Goal: Use online tool/utility: Use online tool/utility

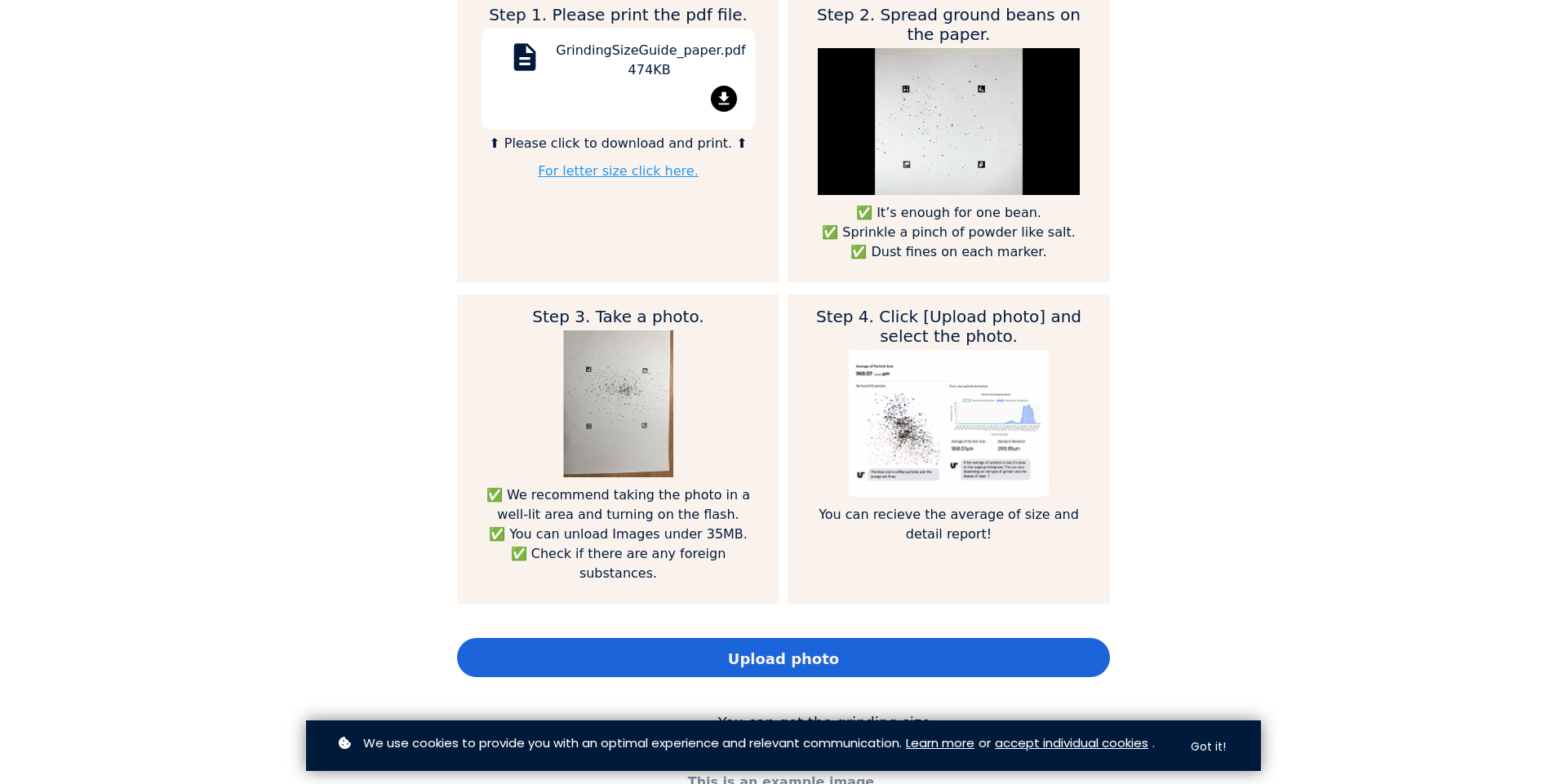
scroll to position [979, 0]
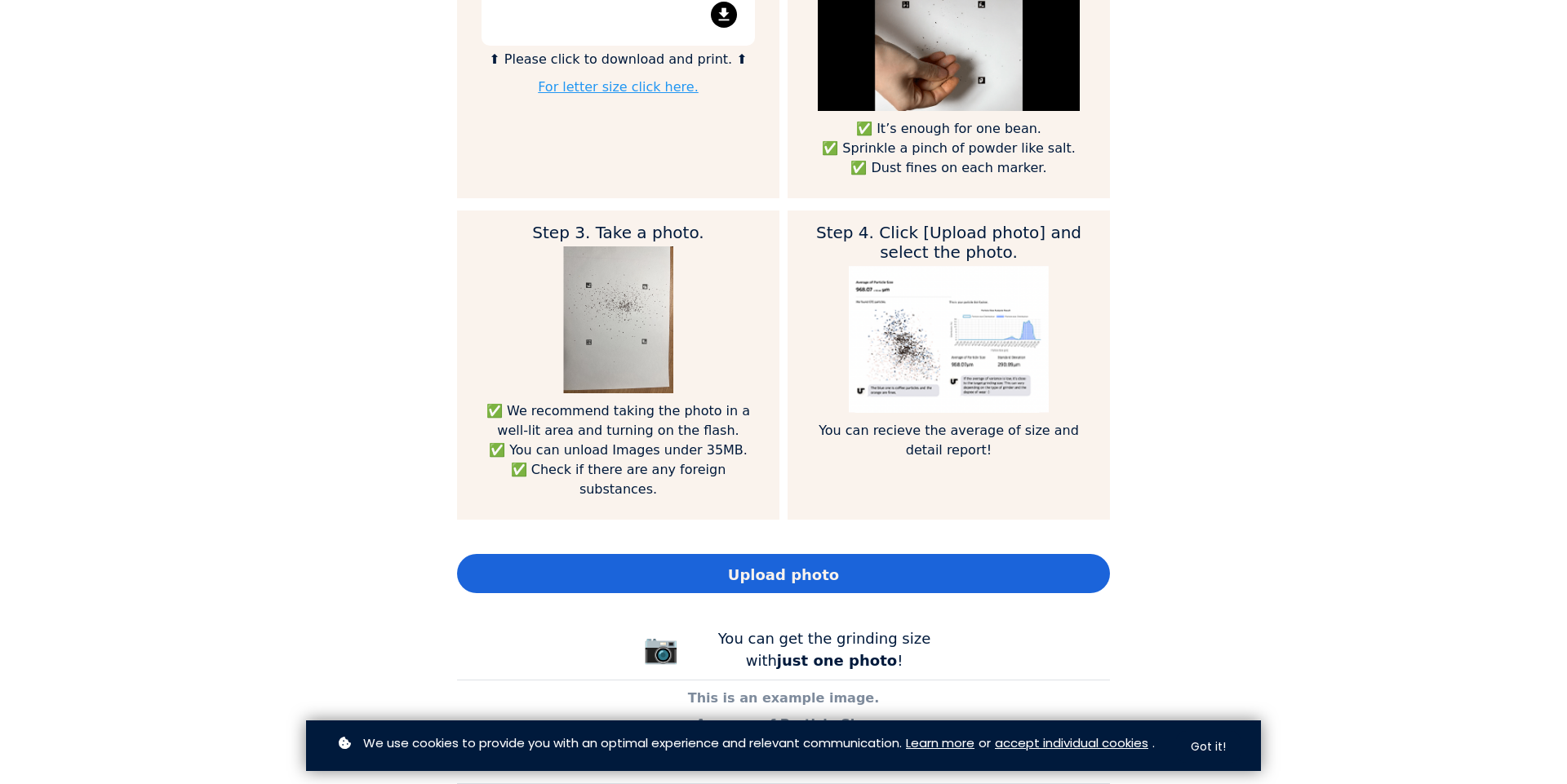
click at [877, 336] on img at bounding box center [948, 340] width 199 height 147
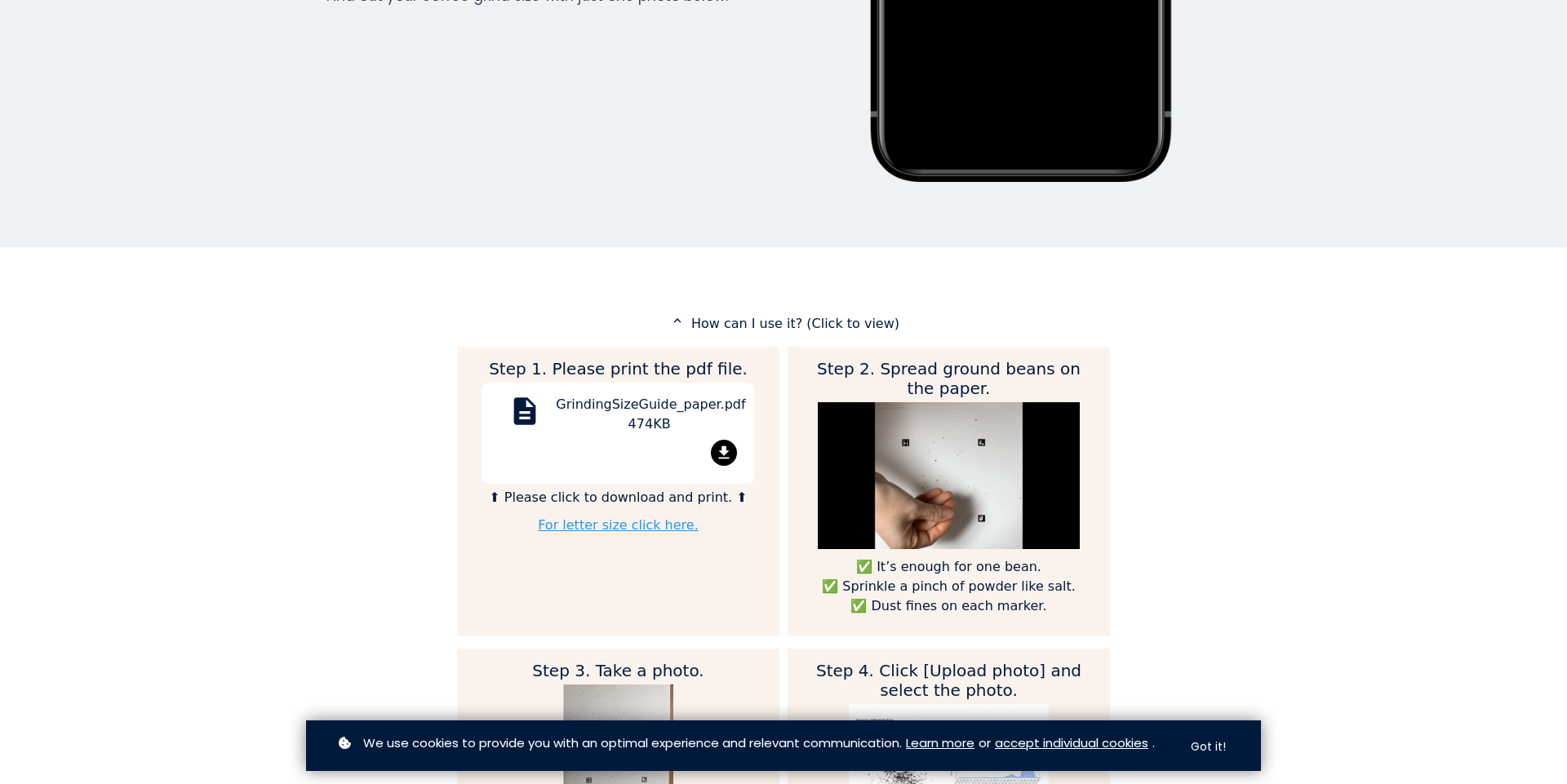
scroll to position [571, 0]
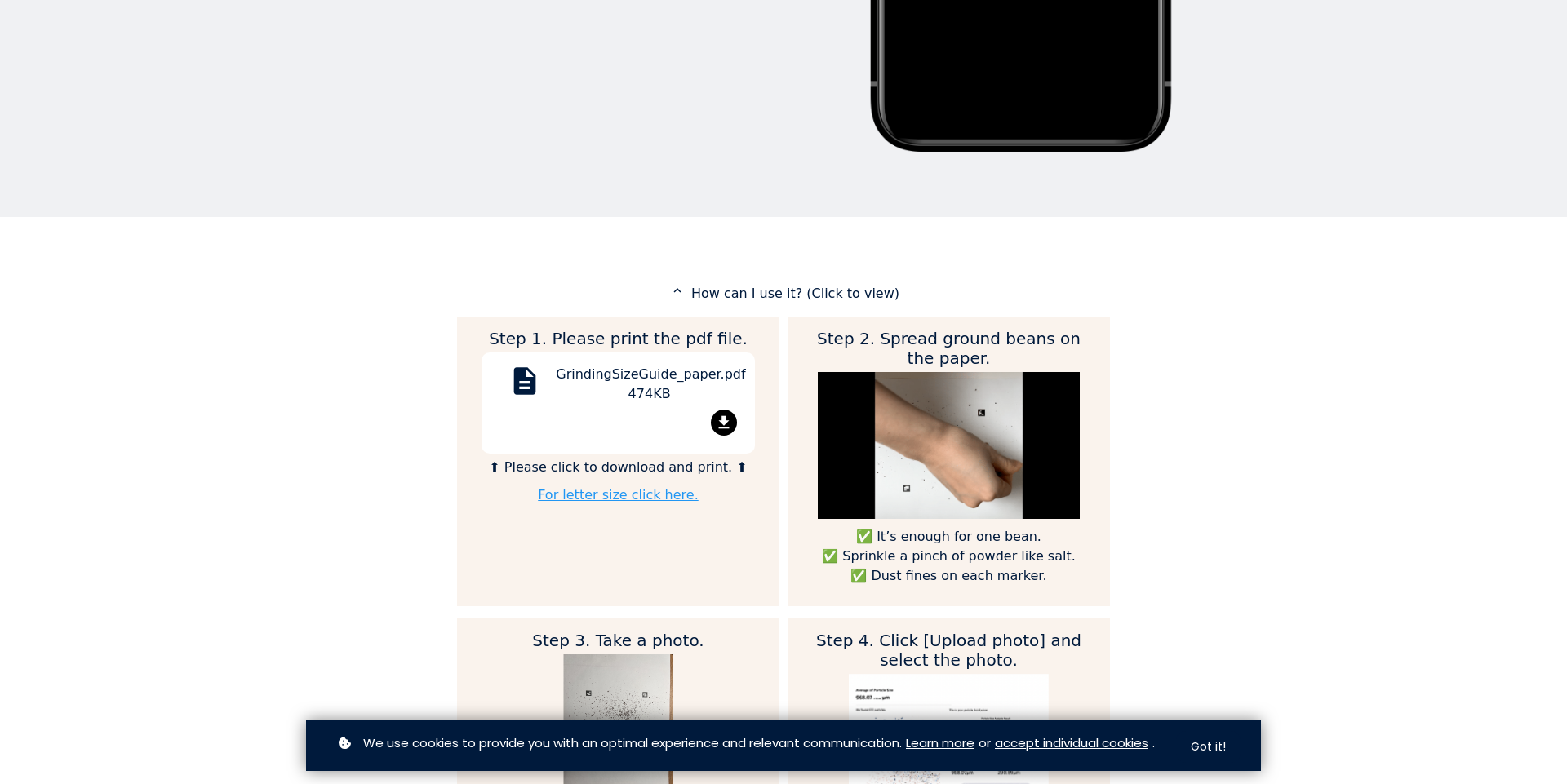
click at [722, 416] on mat-icon "file_download" at bounding box center [724, 423] width 26 height 26
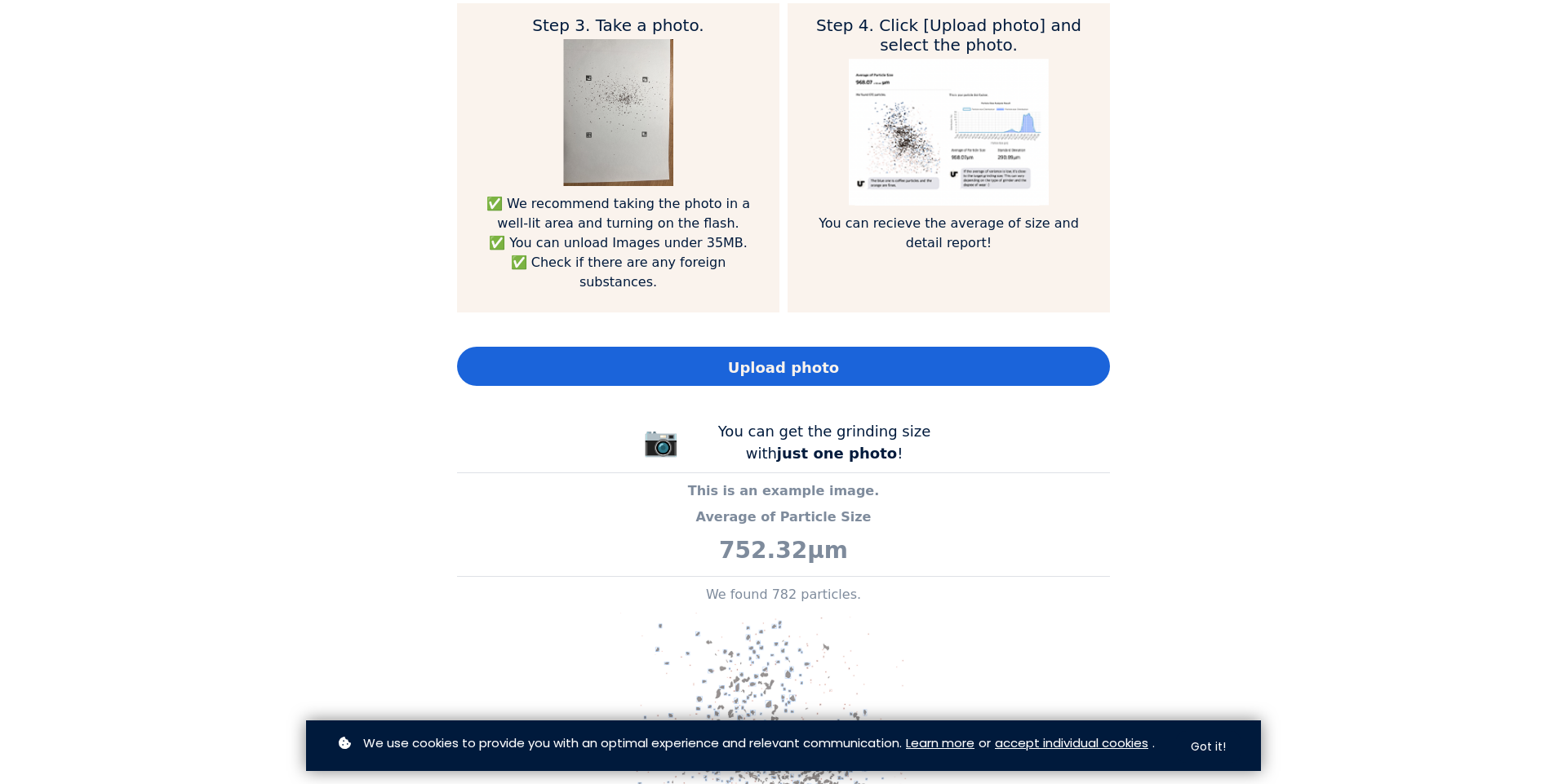
scroll to position [816, 0]
